Goal: Task Accomplishment & Management: Use online tool/utility

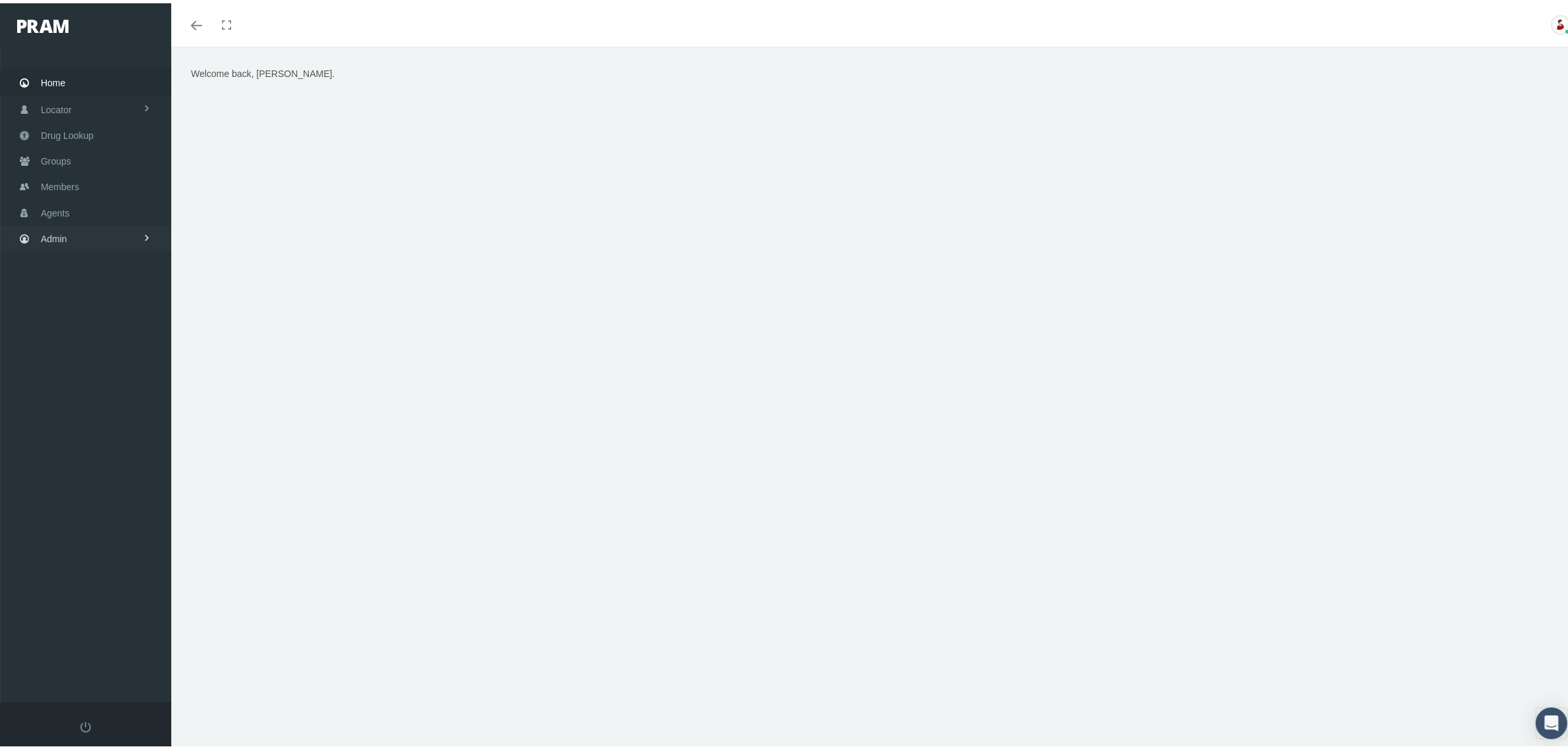
click at [93, 231] on link "Admin" at bounding box center [85, 235] width 171 height 25
click at [104, 314] on link "Claims" at bounding box center [85, 312] width 171 height 23
click at [90, 445] on span "Claims Audit" at bounding box center [77, 456] width 52 height 23
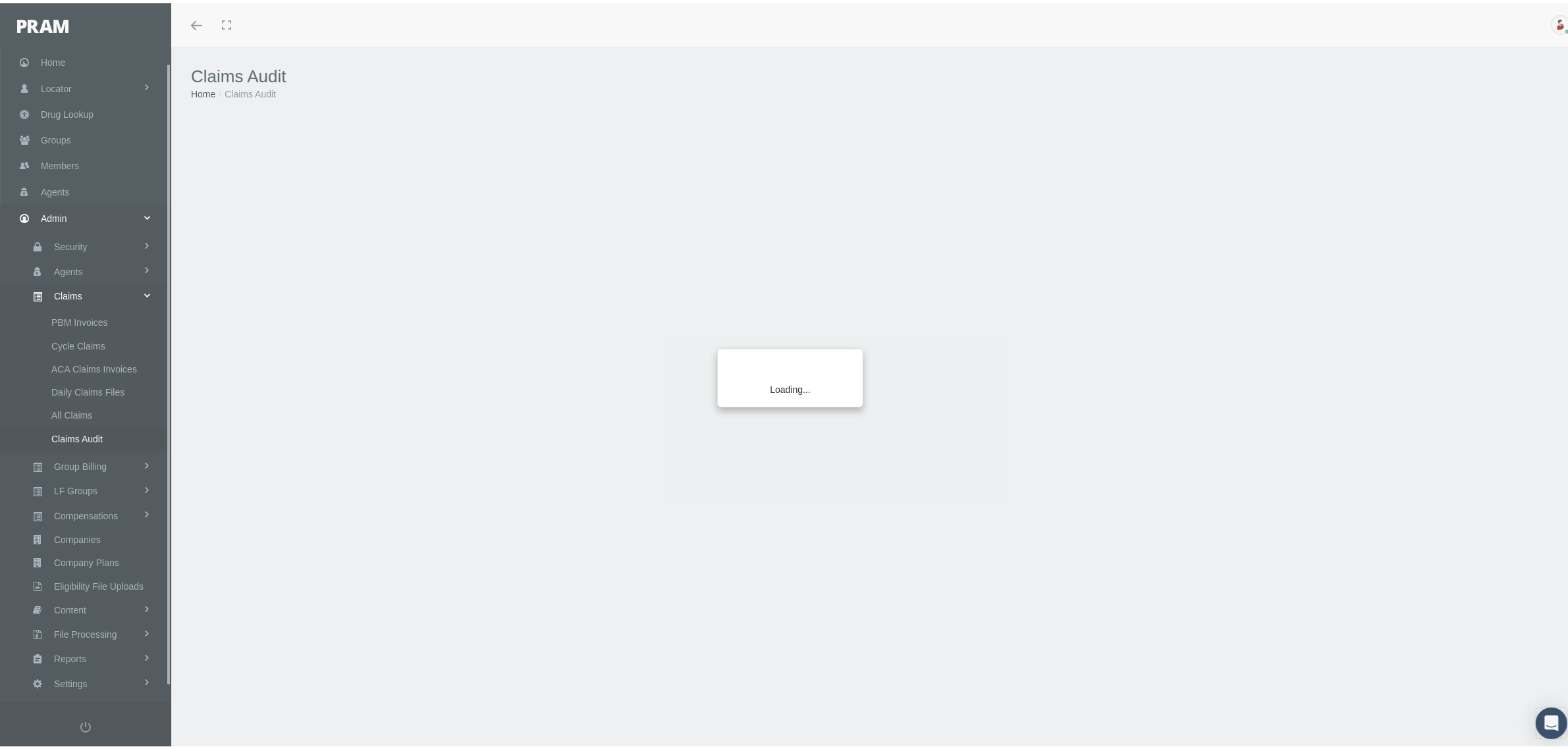
scroll to position [33, 0]
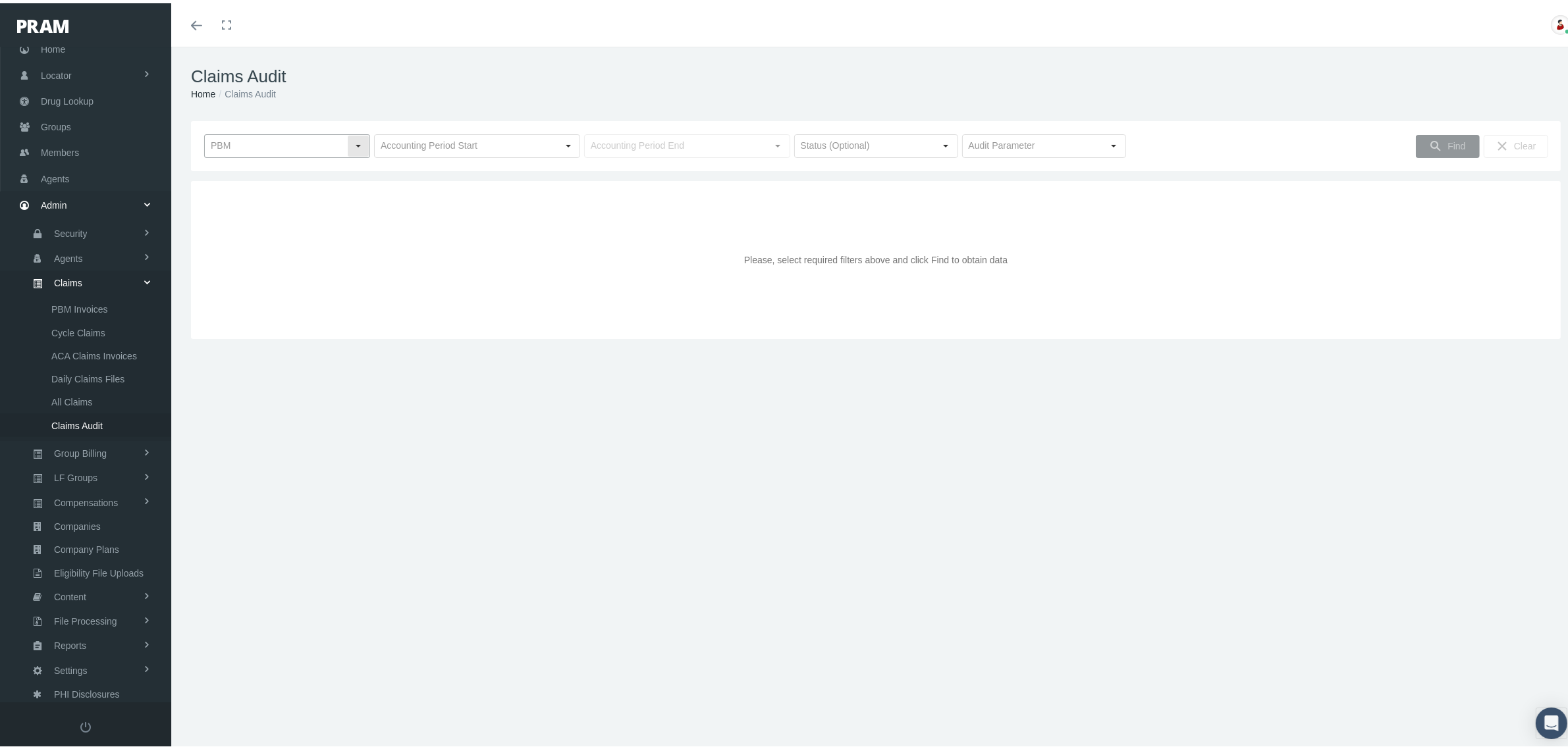
click at [325, 143] on input "text" at bounding box center [276, 143] width 143 height 23
click at [254, 251] on div "RXEDO" at bounding box center [287, 253] width 162 height 22
type input "RXEDO"
click at [468, 145] on input "text" at bounding box center [466, 143] width 183 height 23
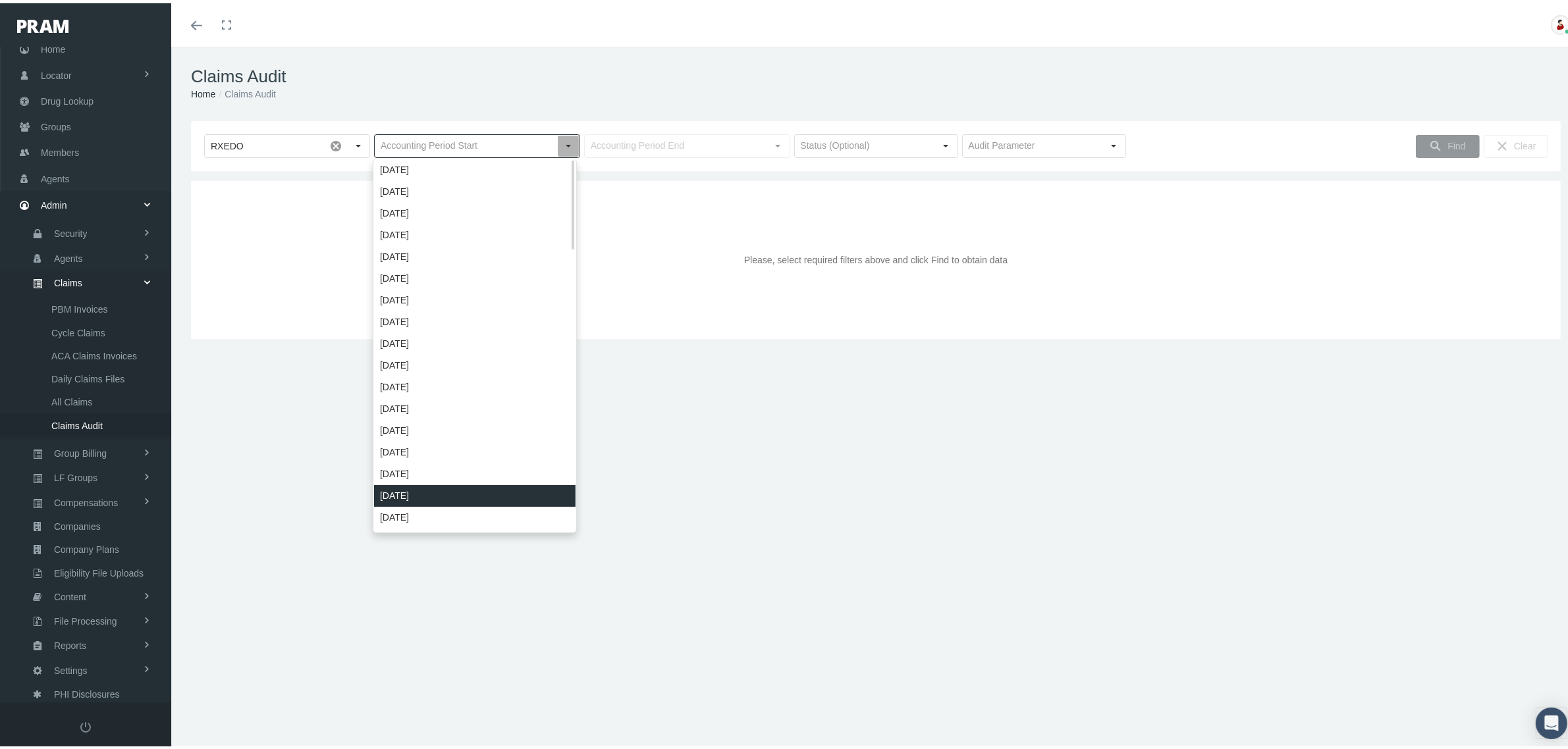
click at [418, 501] on div "[DATE]" at bounding box center [475, 492] width 202 height 22
type input "[DATE]"
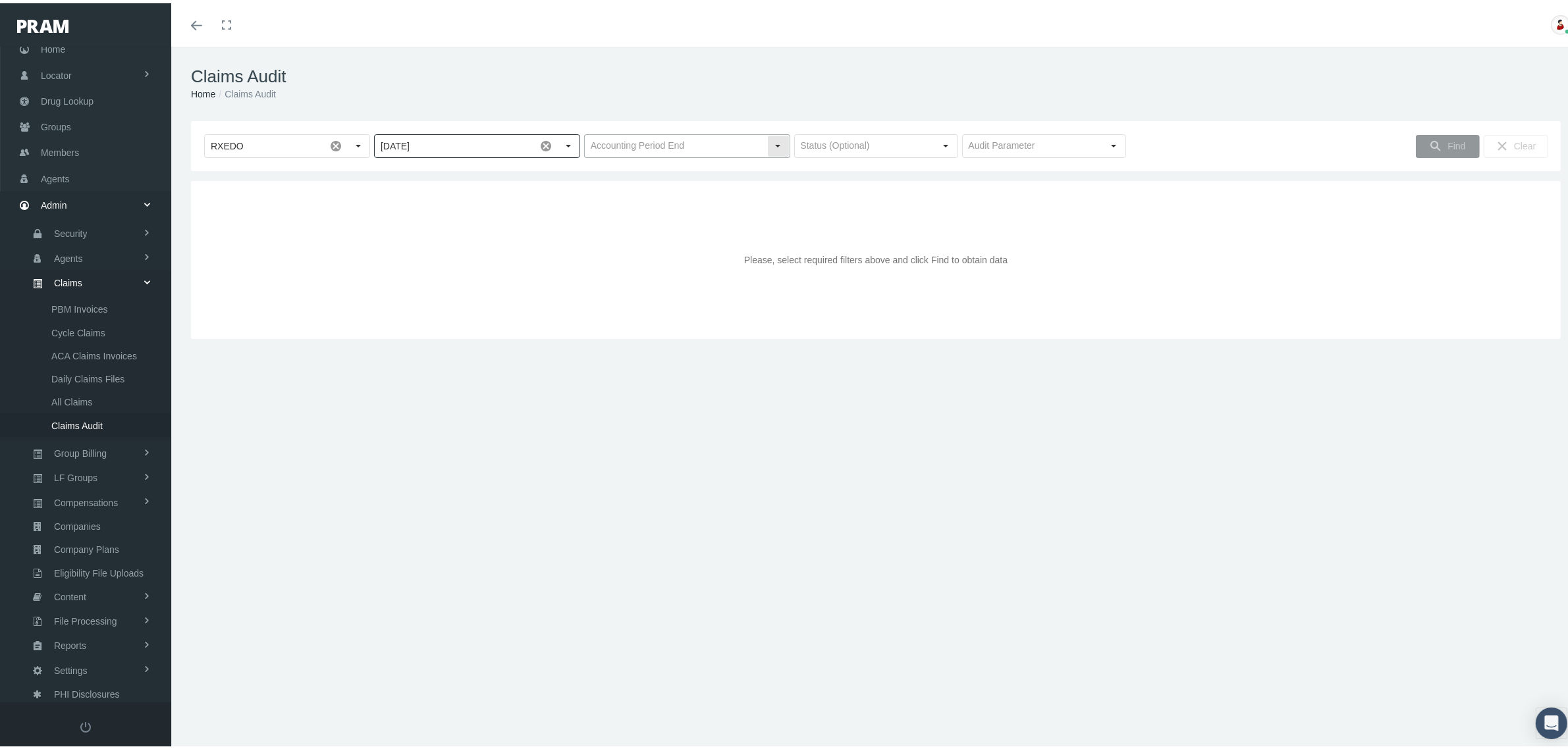
click at [768, 147] on div "Select" at bounding box center [778, 143] width 21 height 21
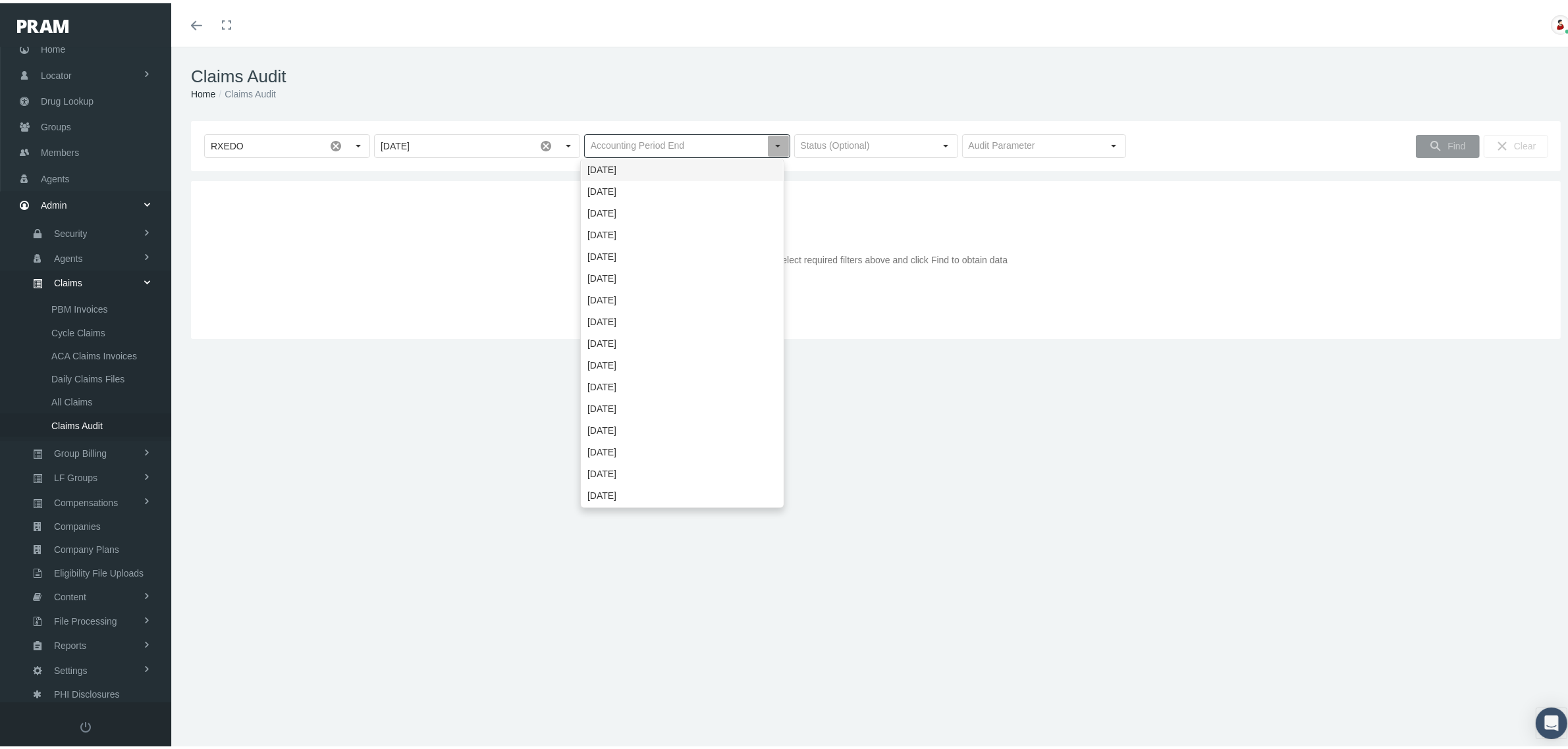
click at [718, 159] on div "October 2025" at bounding box center [682, 166] width 202 height 22
type input "October 2025"
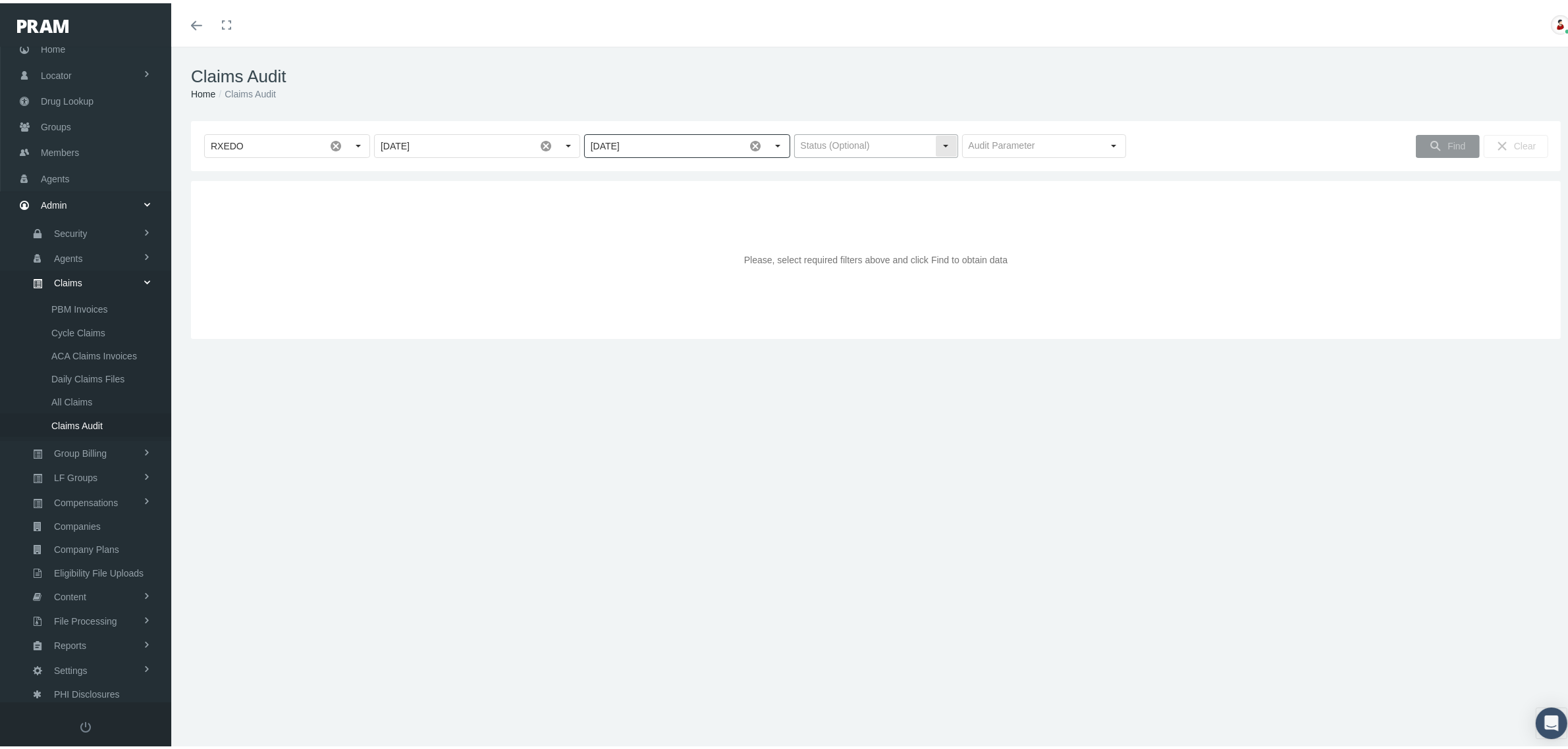
click at [876, 135] on input "text" at bounding box center [865, 143] width 140 height 23
click at [963, 95] on ol "Home Claims Audit" at bounding box center [876, 91] width 1370 height 15
click at [1072, 143] on input "text" at bounding box center [1033, 143] width 140 height 23
click at [1011, 188] on div "Deductible" at bounding box center [1036, 188] width 160 height 22
type input "Deductible"
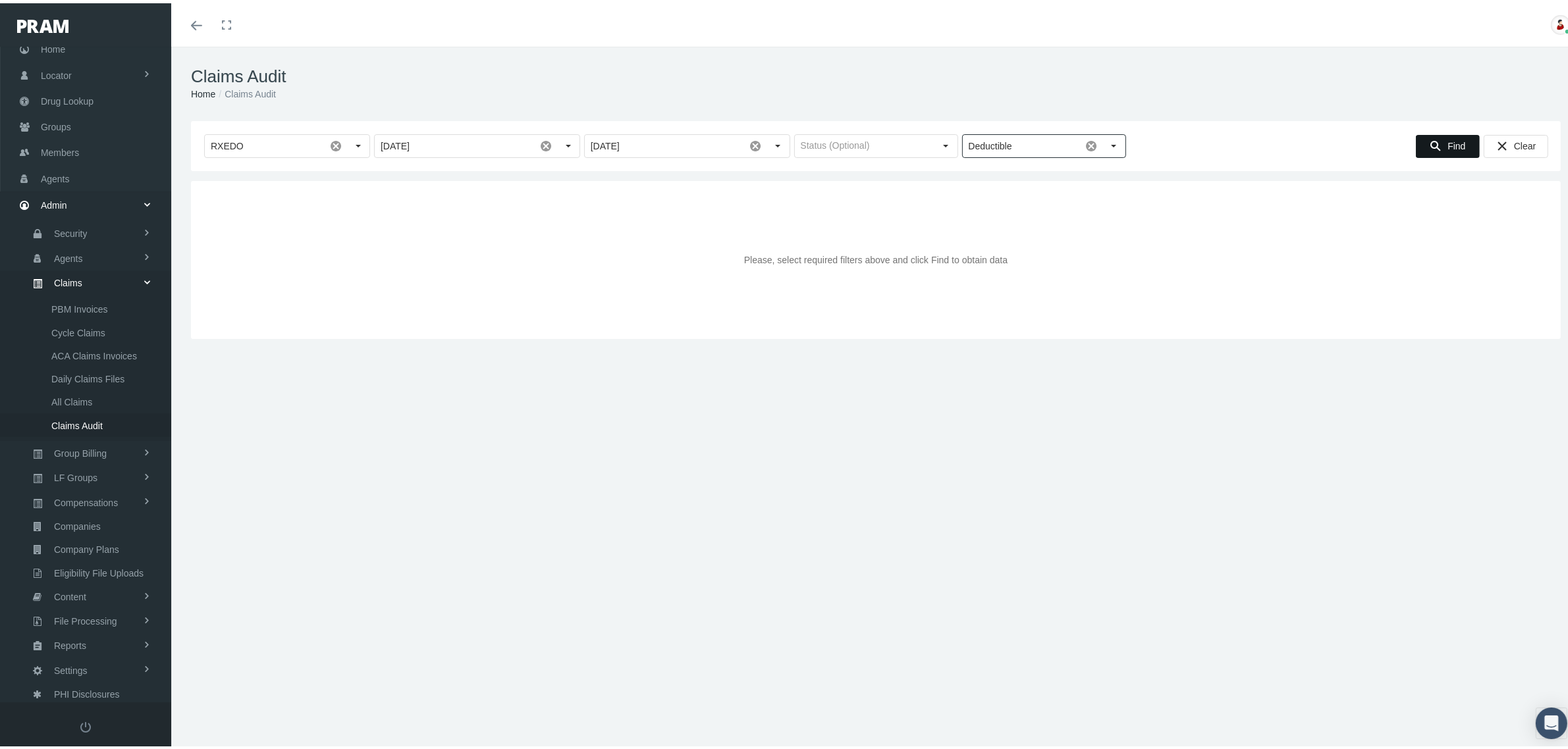
click at [1430, 137] on div "Find" at bounding box center [1448, 143] width 63 height 22
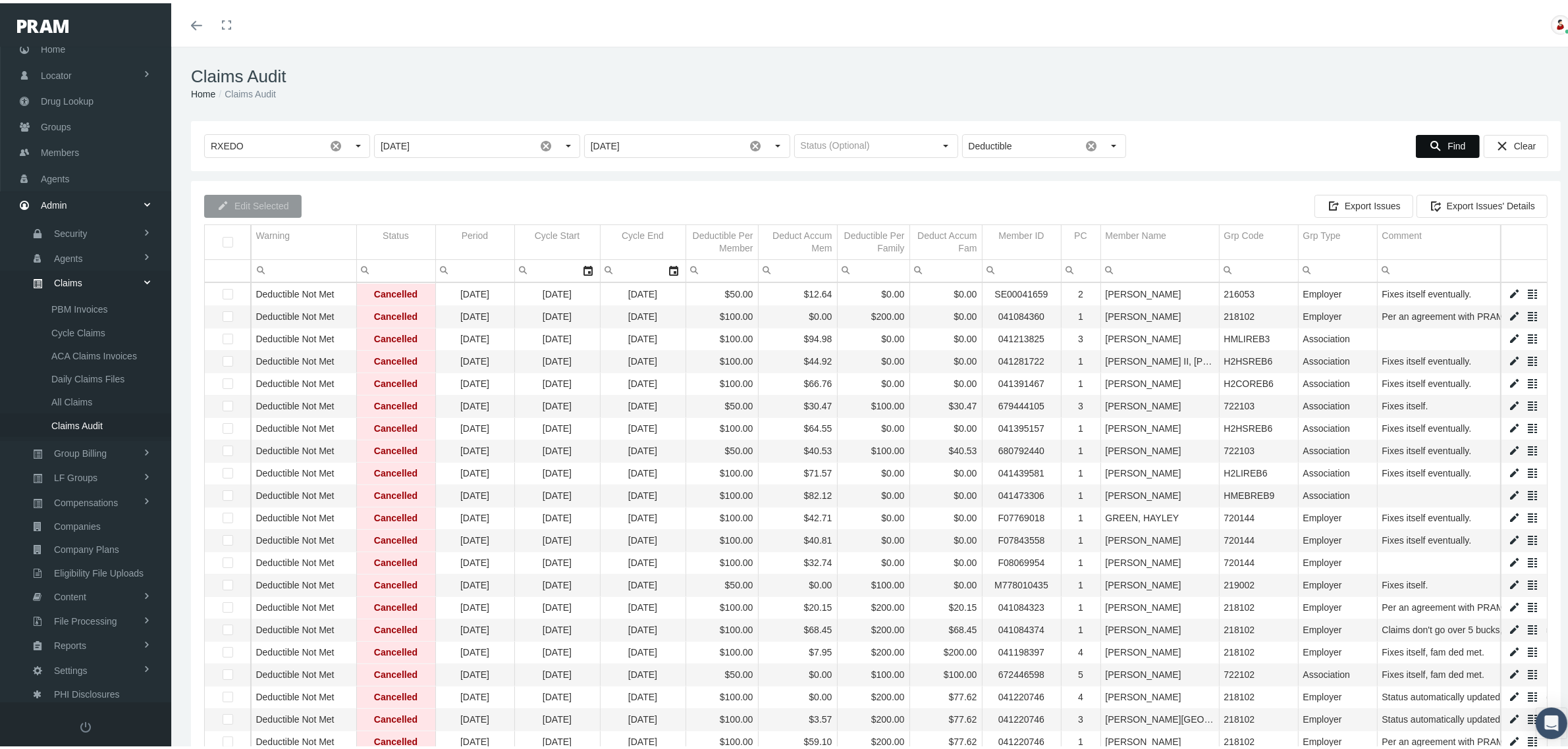
click at [1163, 267] on input "Filter cell" at bounding box center [1160, 267] width 118 height 22
type input "bar"
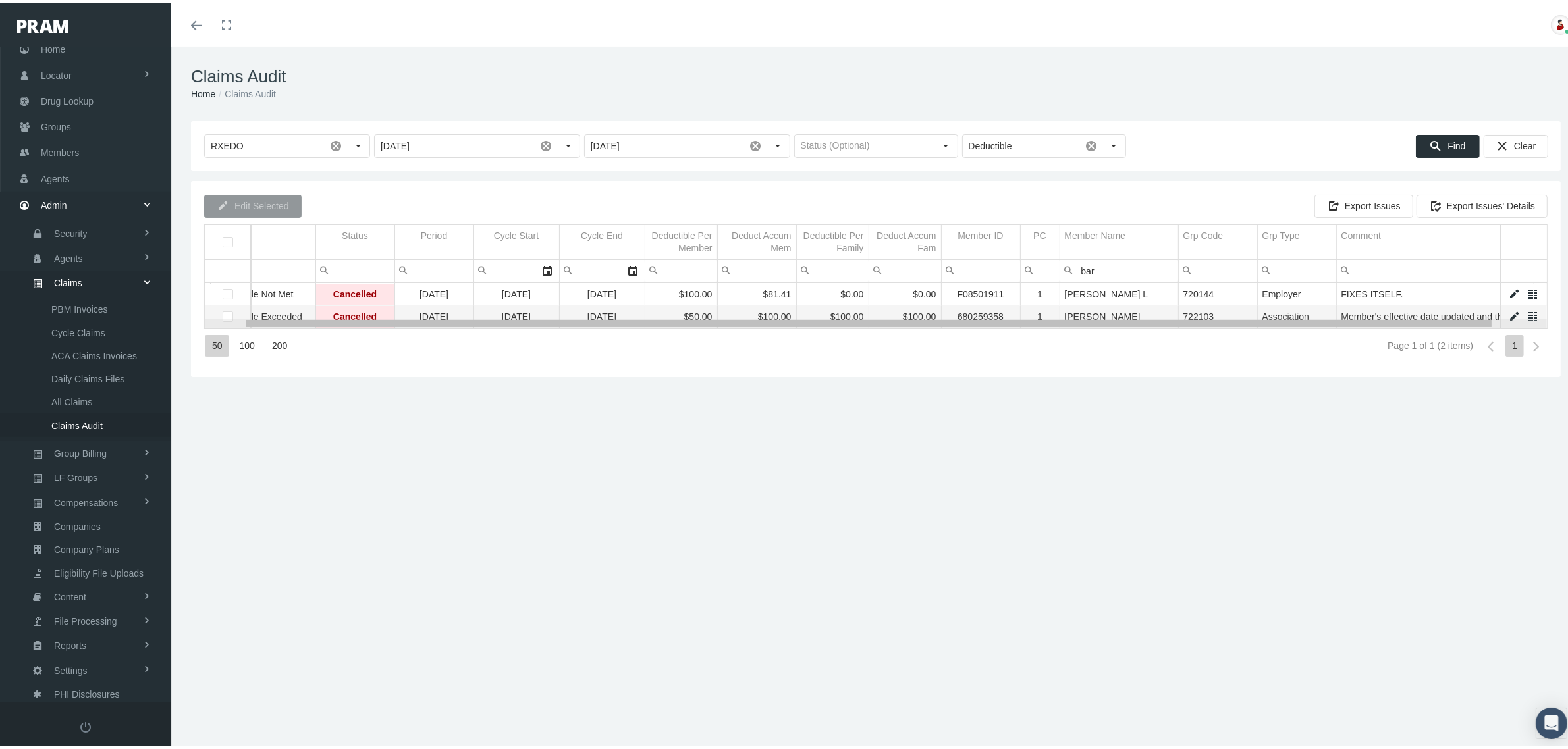
scroll to position [0, 44]
drag, startPoint x: 1441, startPoint y: 321, endPoint x: 1492, endPoint y: 314, distance: 51.5
click at [1492, 314] on body "Toggle Fullscreen Toggle navigation Toggle menubar Toggle fullscreen Profile Lo…" at bounding box center [790, 374] width 1581 height 749
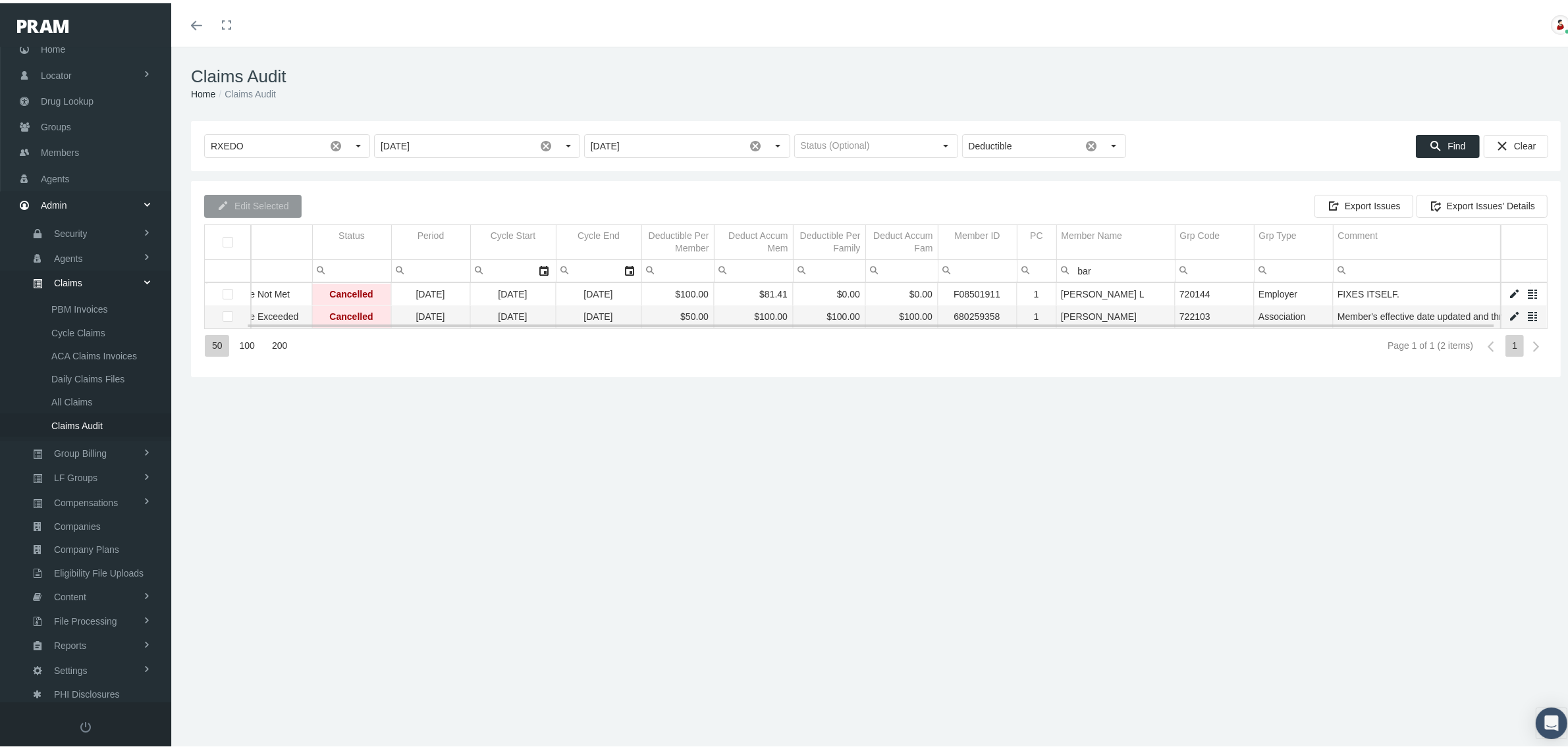
click at [1469, 311] on td "Member's effective date updated and threw off cycles. Cycles are up to date wit…" at bounding box center [1432, 314] width 198 height 23
click at [1508, 315] on link "Data grid" at bounding box center [1514, 313] width 12 height 12
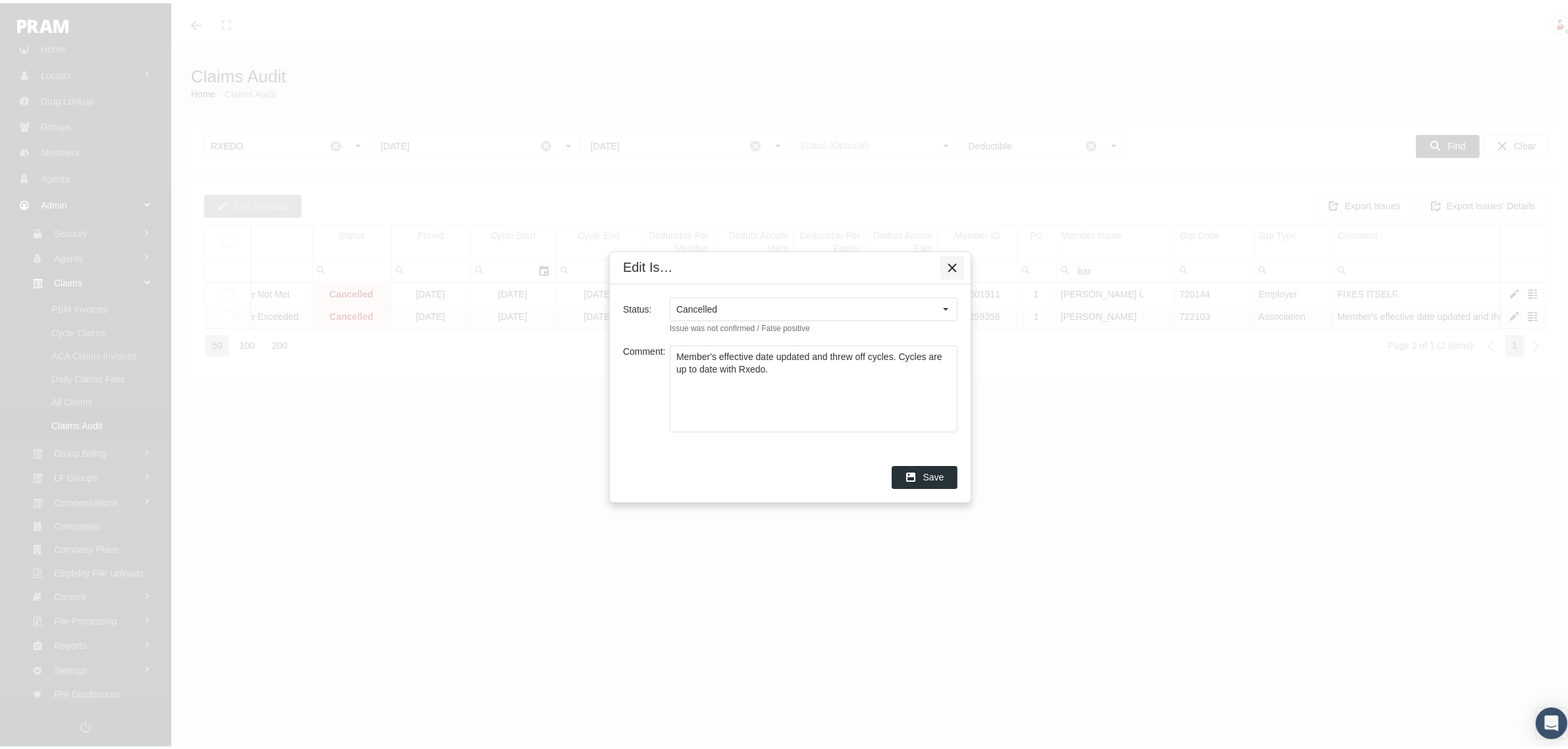
click at [946, 262] on icon "Close" at bounding box center [952, 264] width 12 height 12
